Goal: Check status: Check status

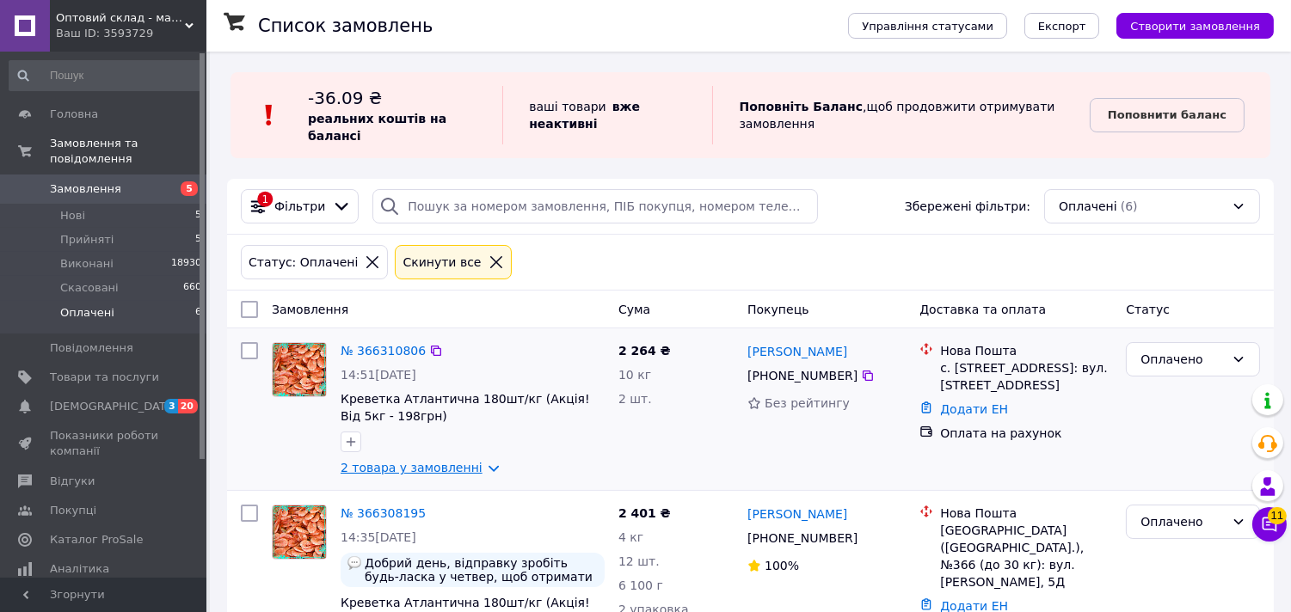
click at [475, 469] on link "2 товара у замовленні" at bounding box center [412, 468] width 142 height 14
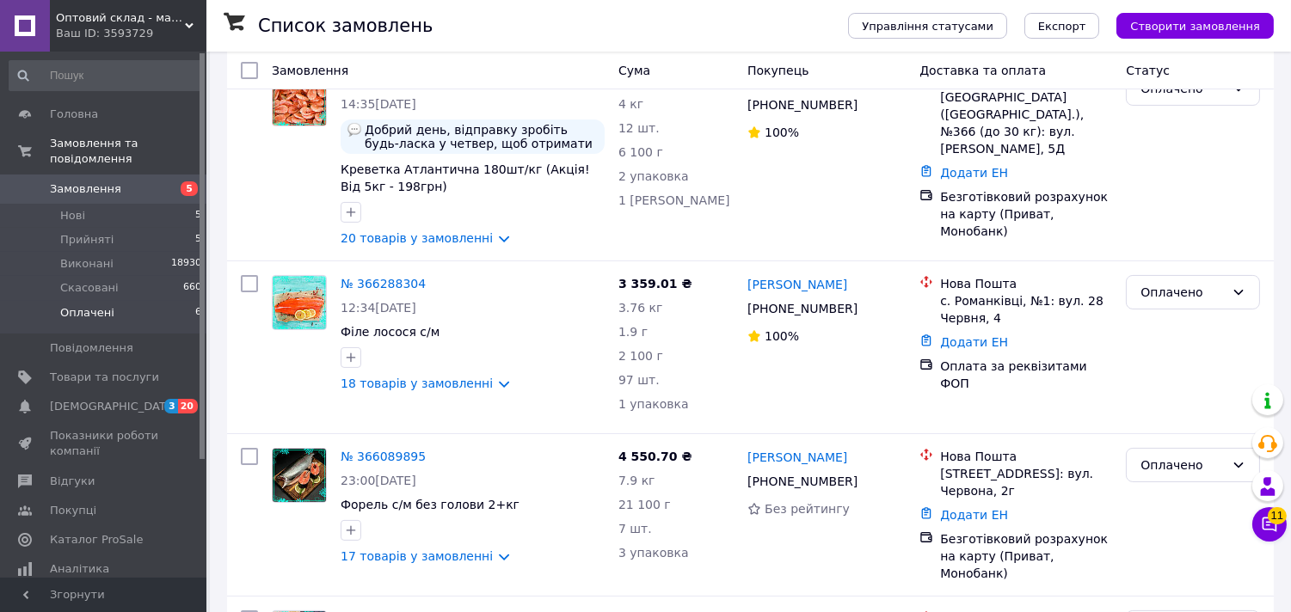
scroll to position [612, 0]
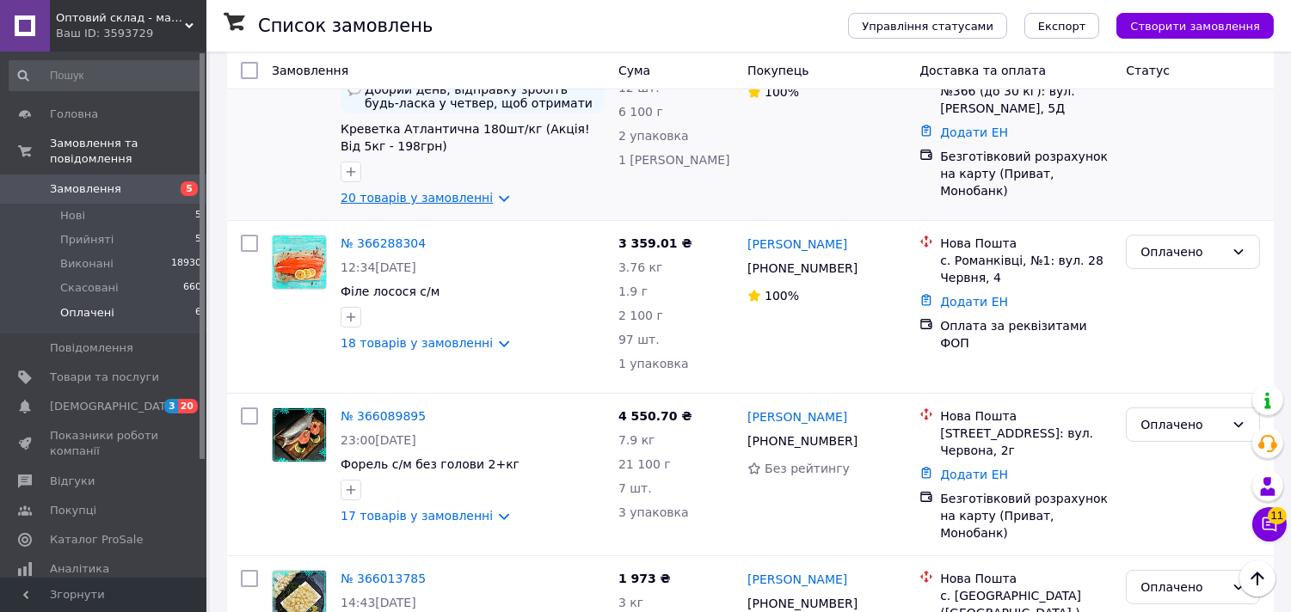
click at [478, 200] on link "20 товарів у замовленні" at bounding box center [417, 198] width 152 height 14
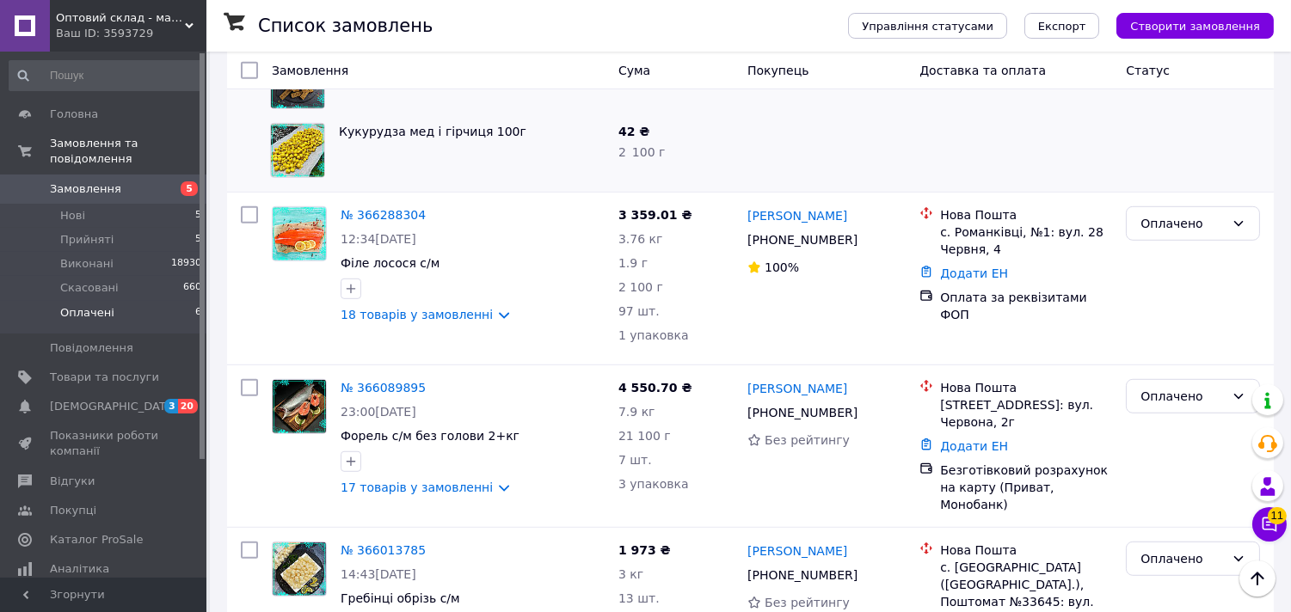
scroll to position [2026, 0]
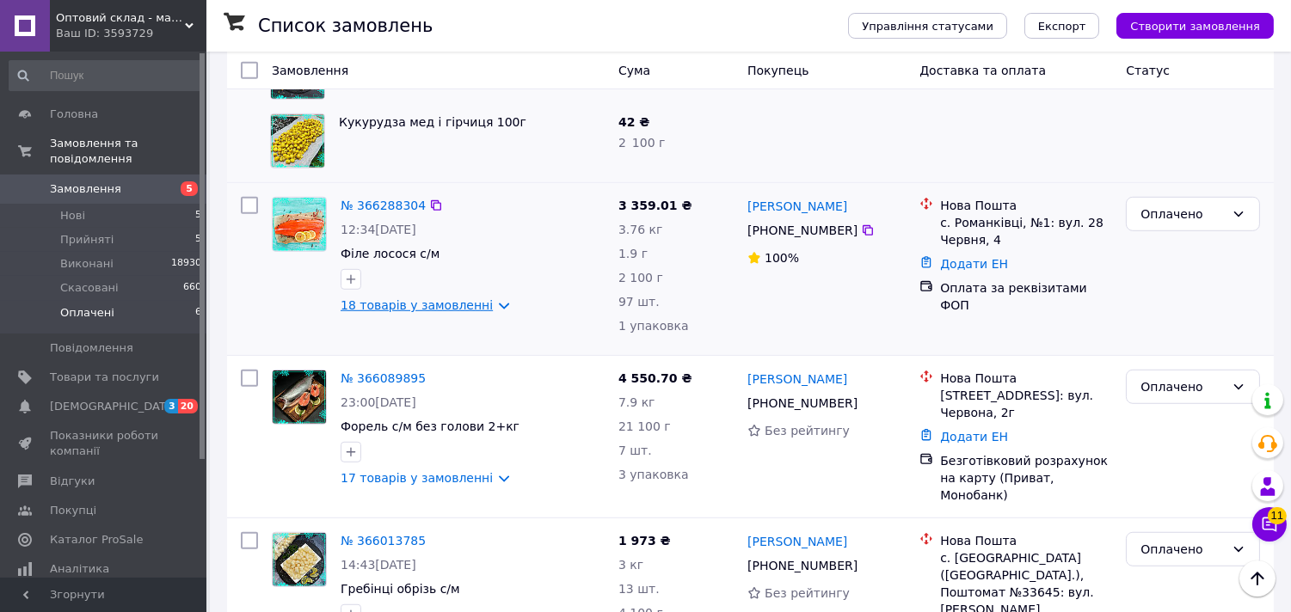
click at [483, 312] on link "18 товарів у замовленні" at bounding box center [417, 306] width 152 height 14
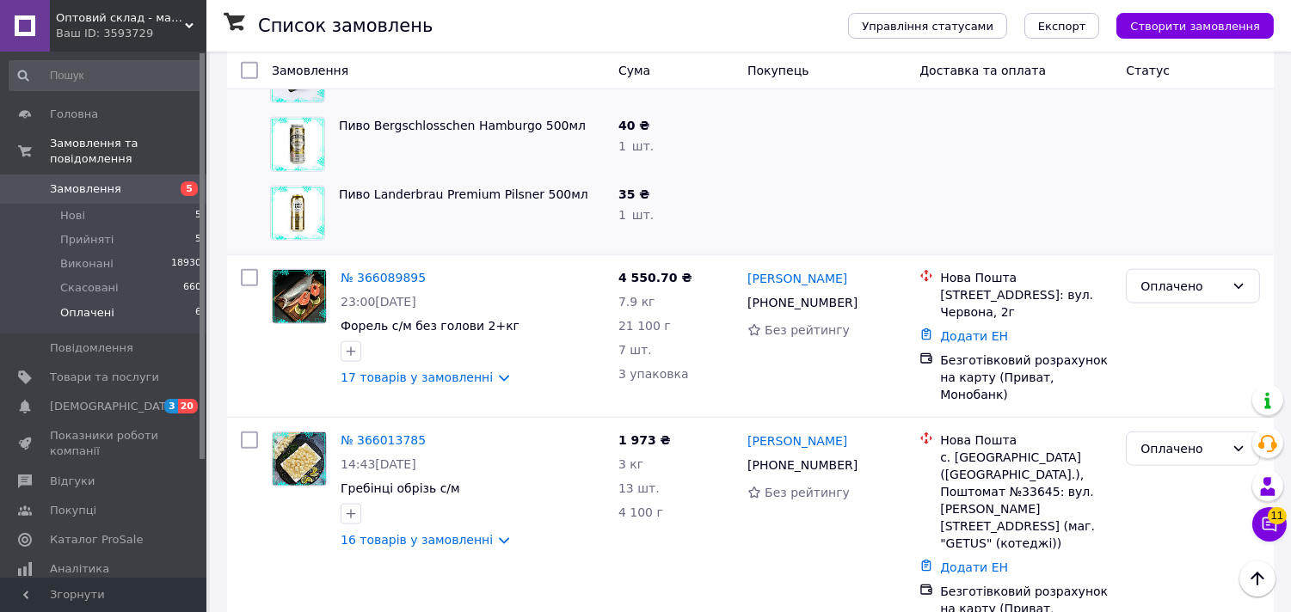
scroll to position [3402, 0]
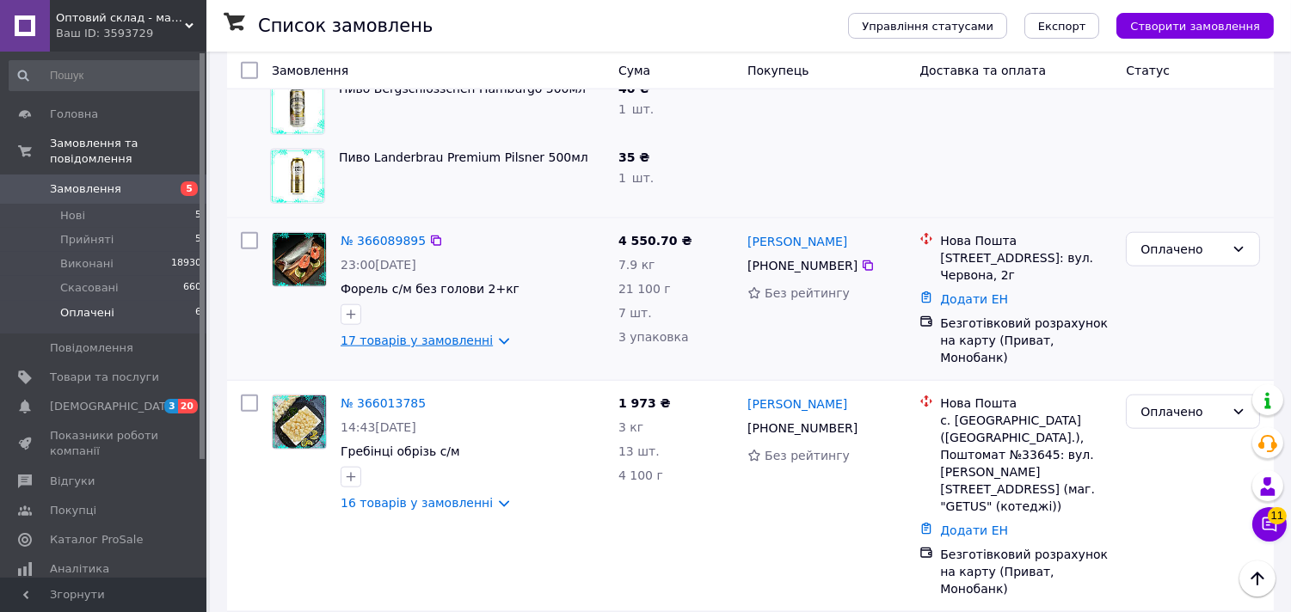
click at [485, 340] on link "17 товарів у замовленні" at bounding box center [417, 341] width 152 height 14
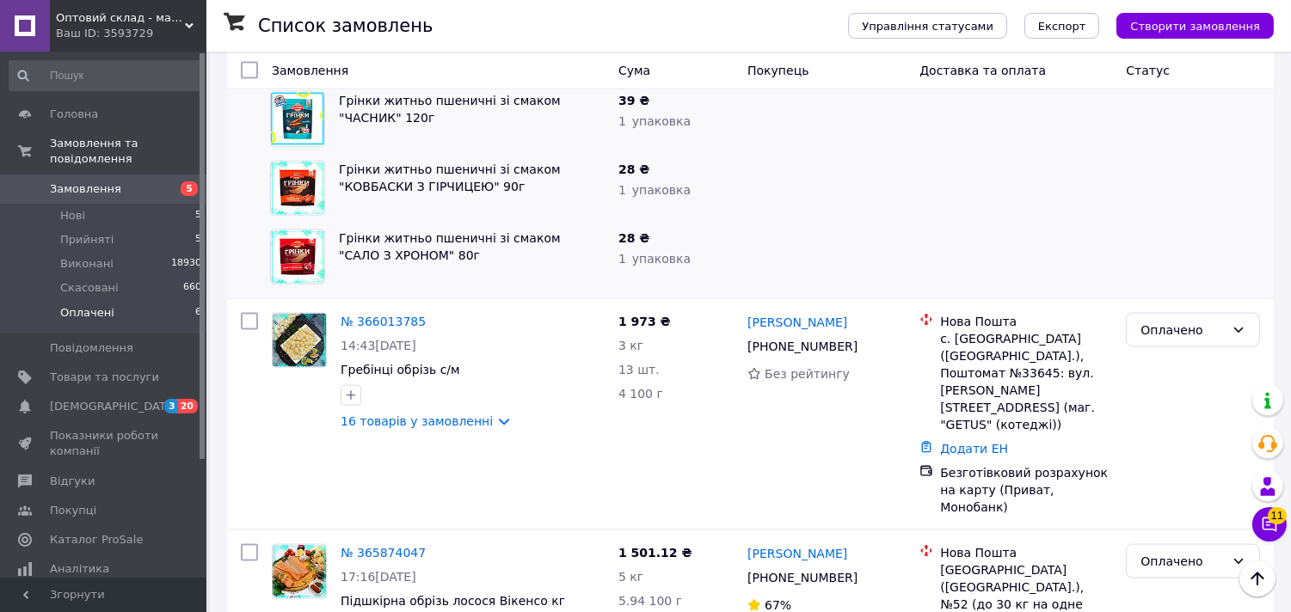
scroll to position [4688, 0]
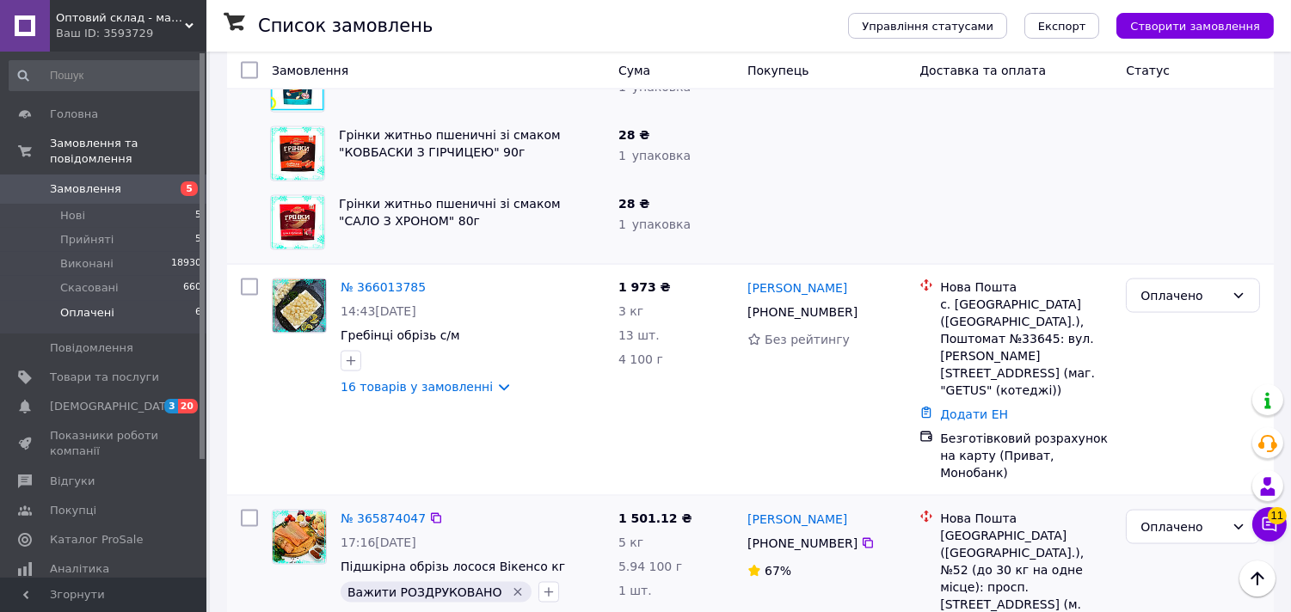
click at [471, 612] on link "4 товара у замовленні" at bounding box center [412, 619] width 142 height 14
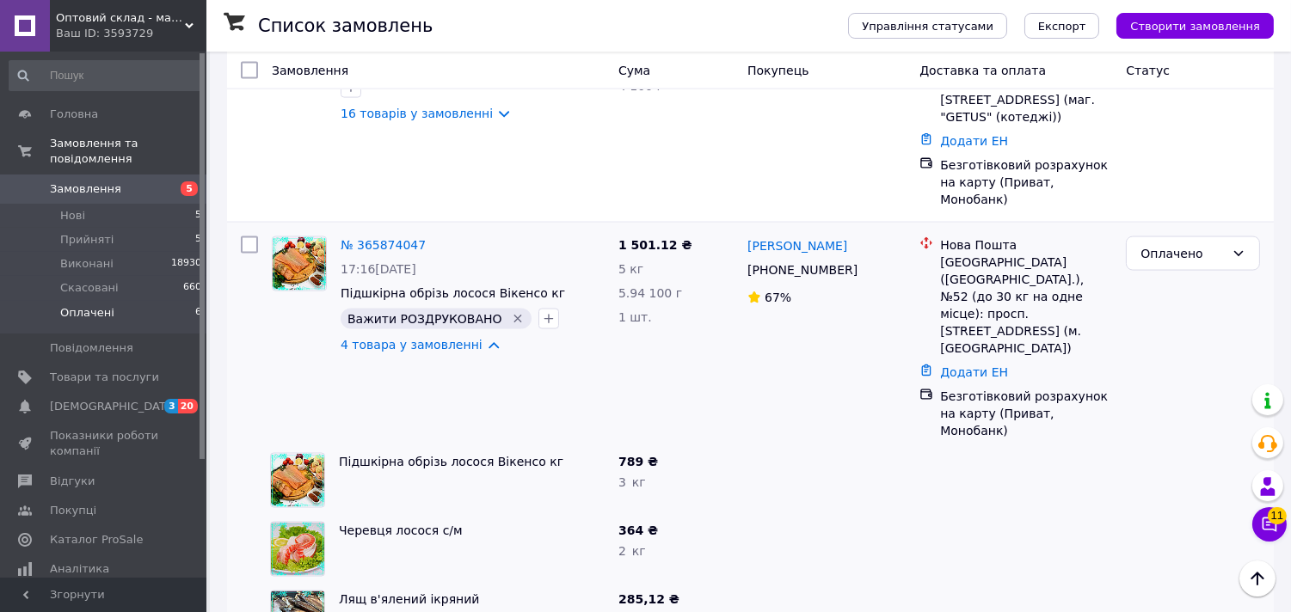
scroll to position [4964, 0]
click at [88, 232] on span "Прийняті" at bounding box center [86, 239] width 53 height 15
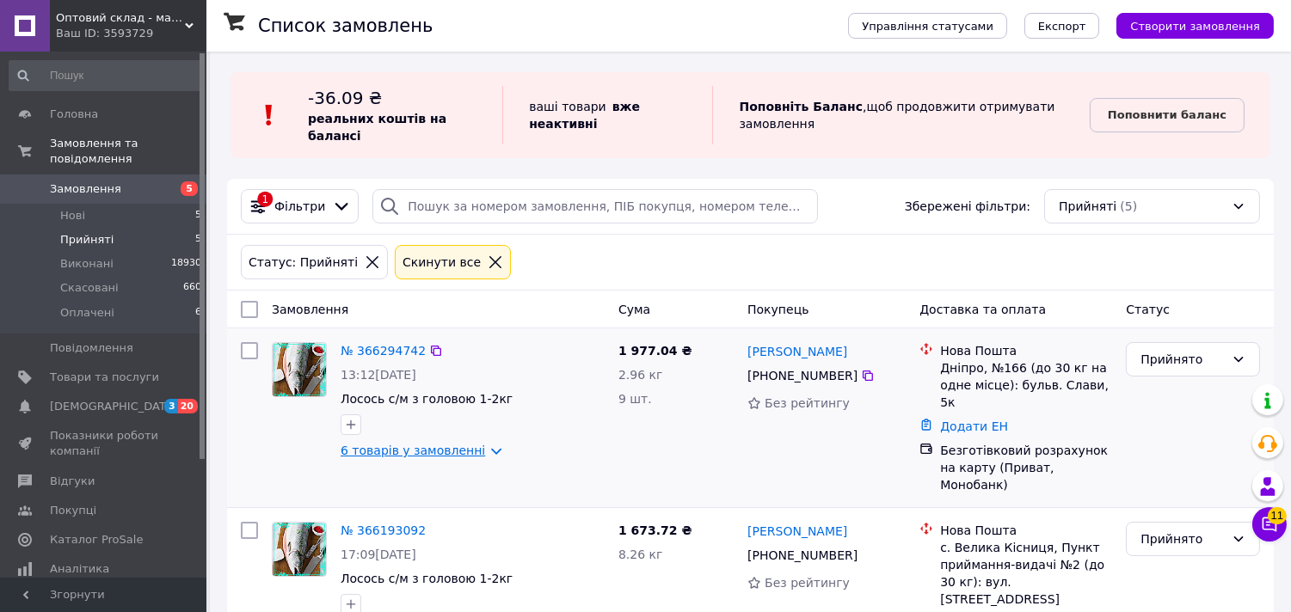
click at [473, 452] on link "6 товарів у замовленні" at bounding box center [413, 451] width 145 height 14
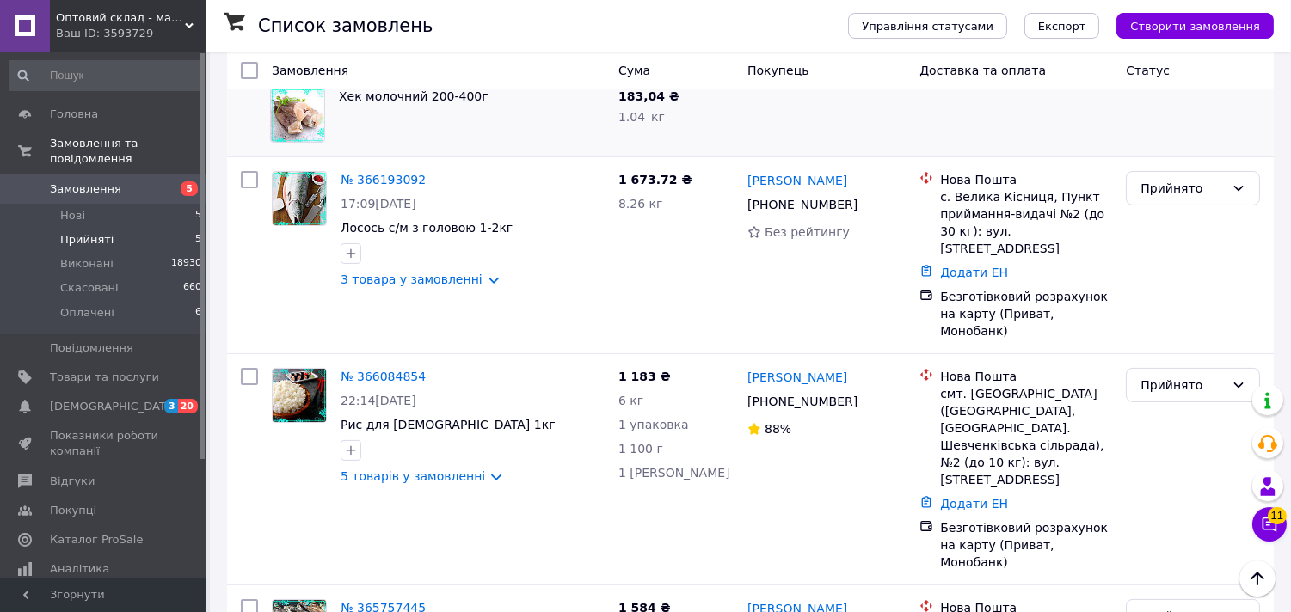
scroll to position [803, 0]
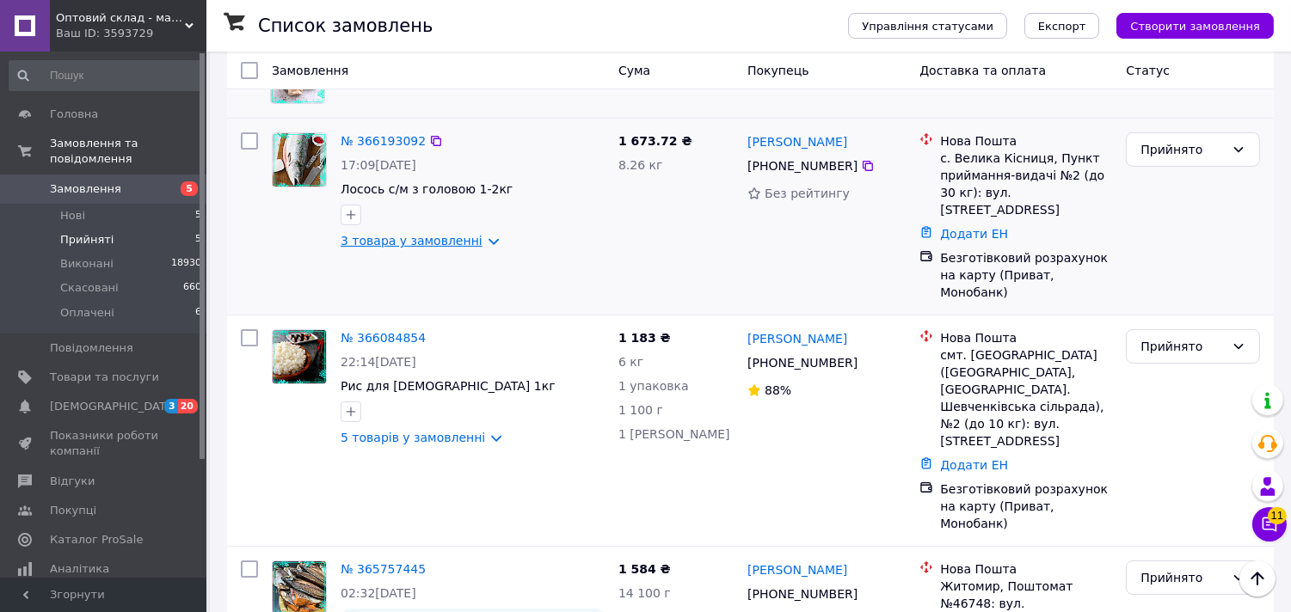
click at [471, 234] on link "3 товара у замовленні" at bounding box center [412, 241] width 142 height 14
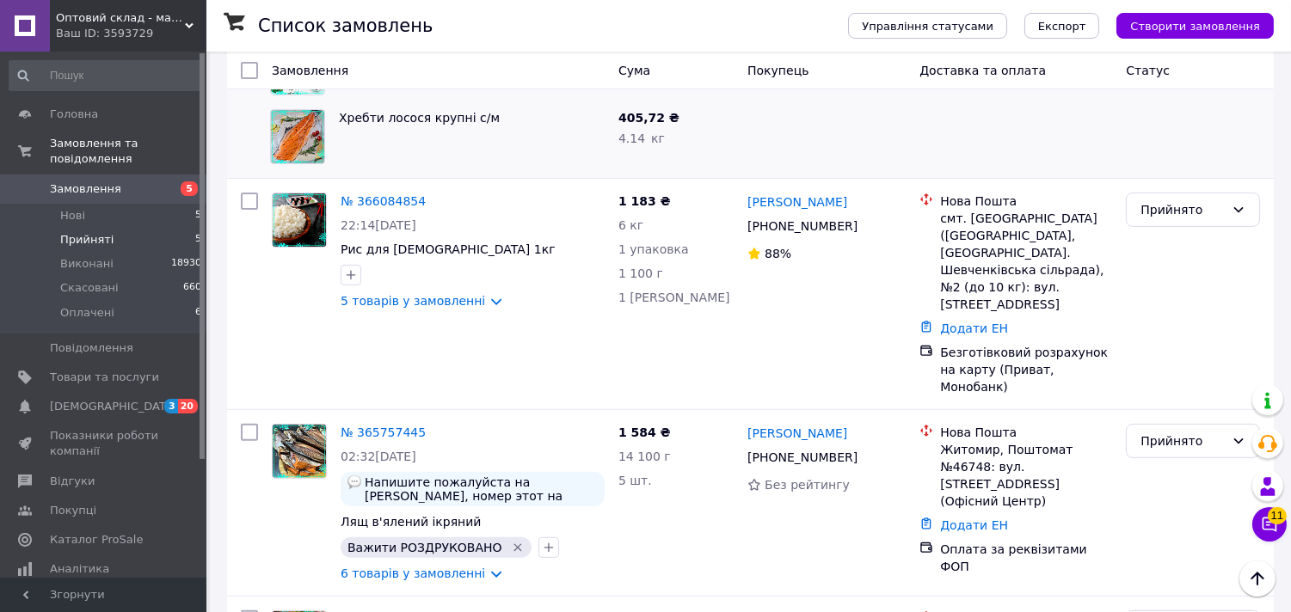
scroll to position [1185, 0]
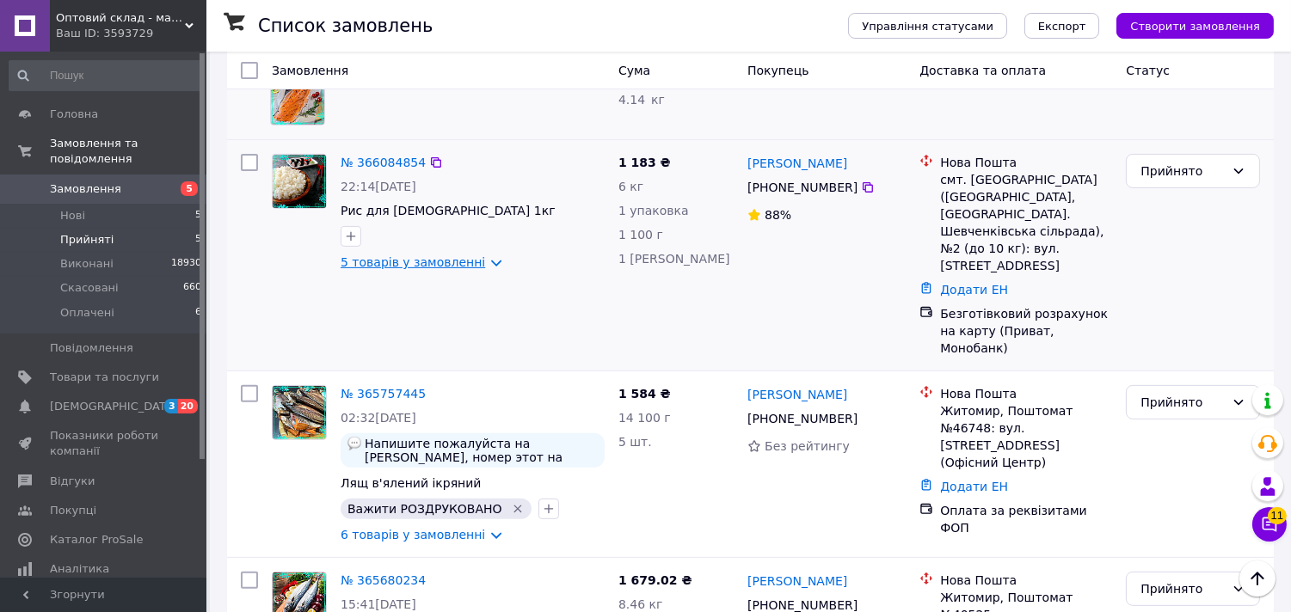
click at [476, 255] on link "5 товарів у замовленні" at bounding box center [413, 262] width 145 height 14
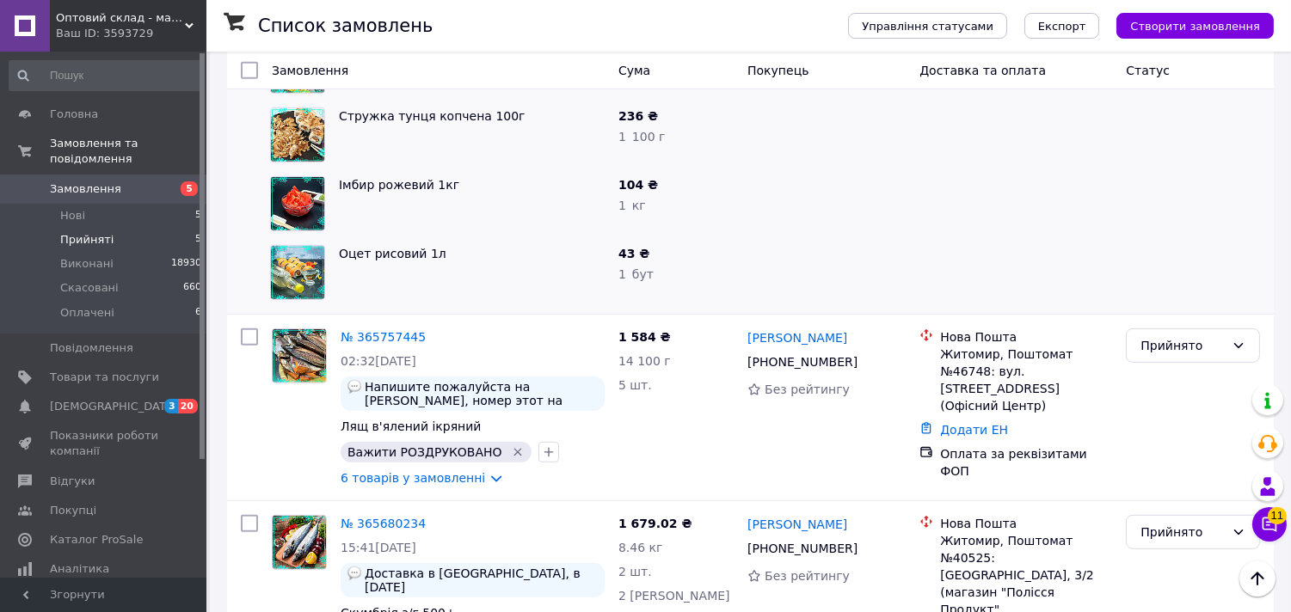
scroll to position [1588, 0]
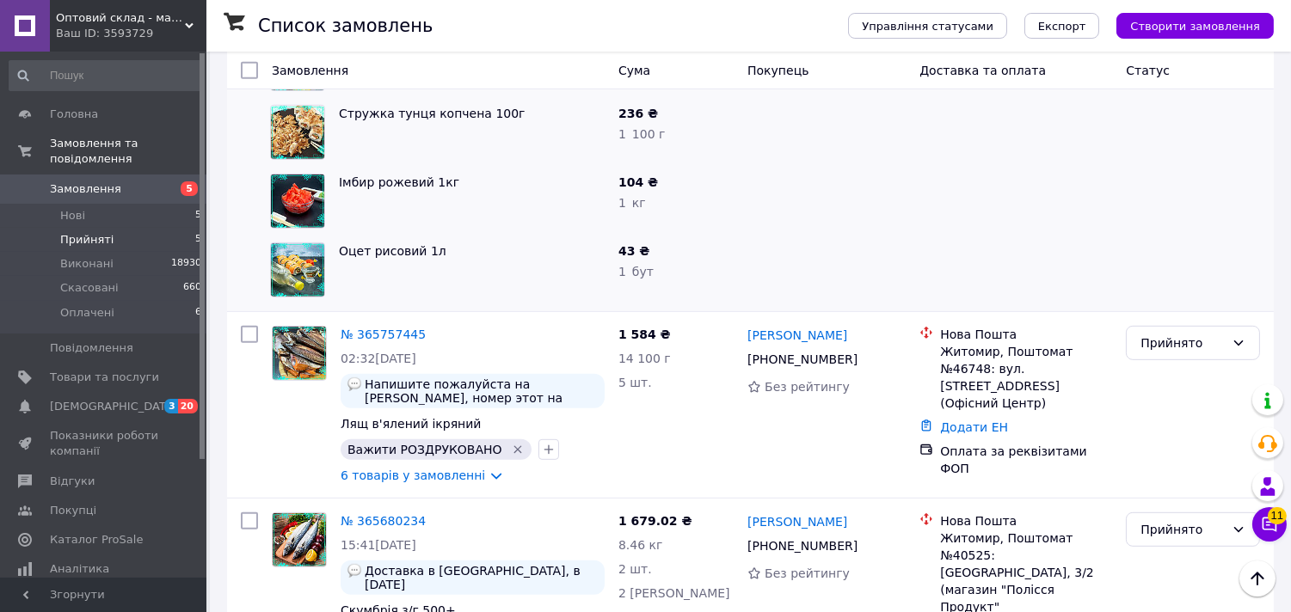
click at [126, 36] on div "Ваш ID: 3593729" at bounding box center [131, 33] width 151 height 15
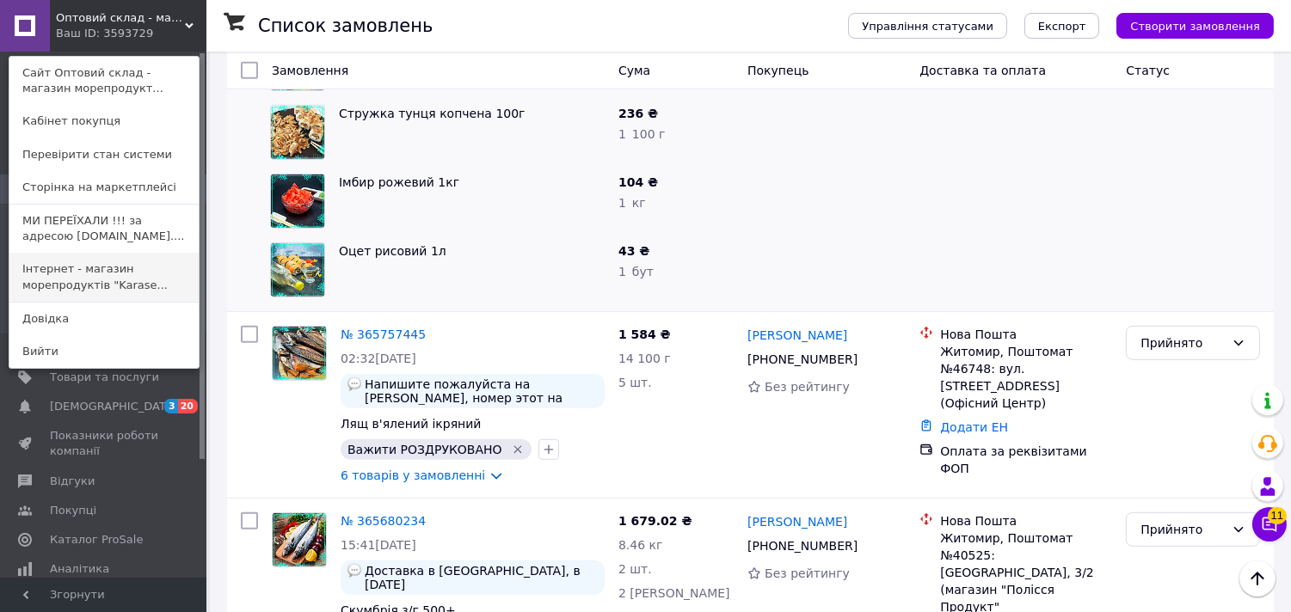
click at [40, 285] on link "Інтернет - магазин морепродуктів "Karase..." at bounding box center [103, 277] width 189 height 48
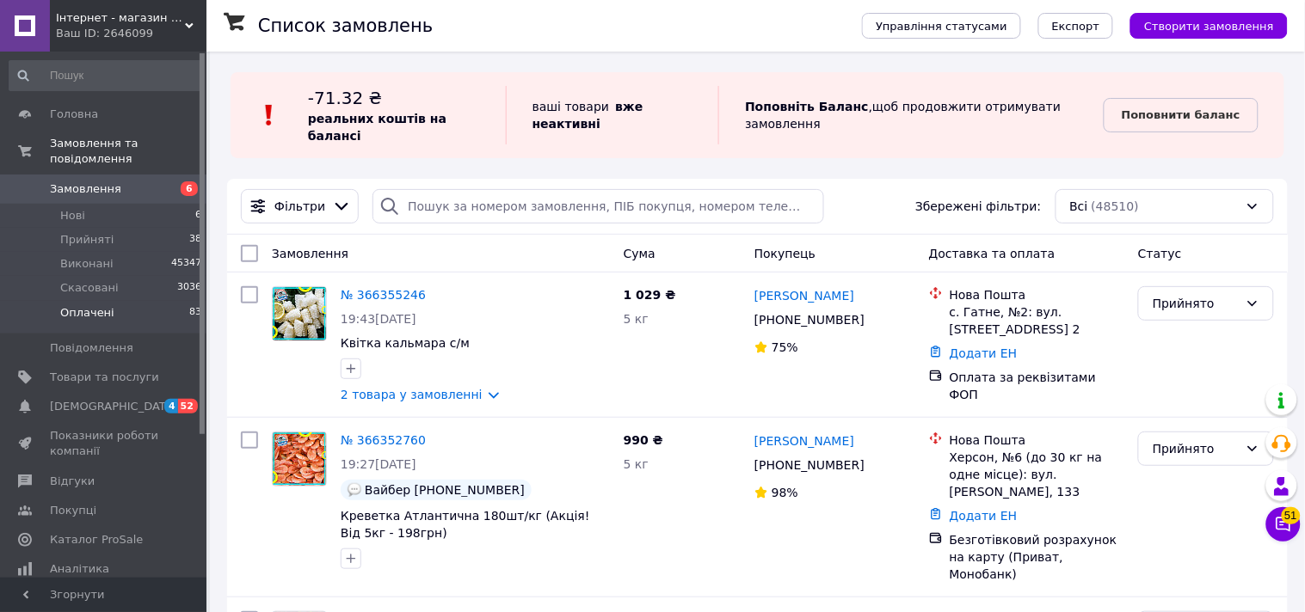
click at [102, 305] on span "Оплачені" at bounding box center [87, 312] width 54 height 15
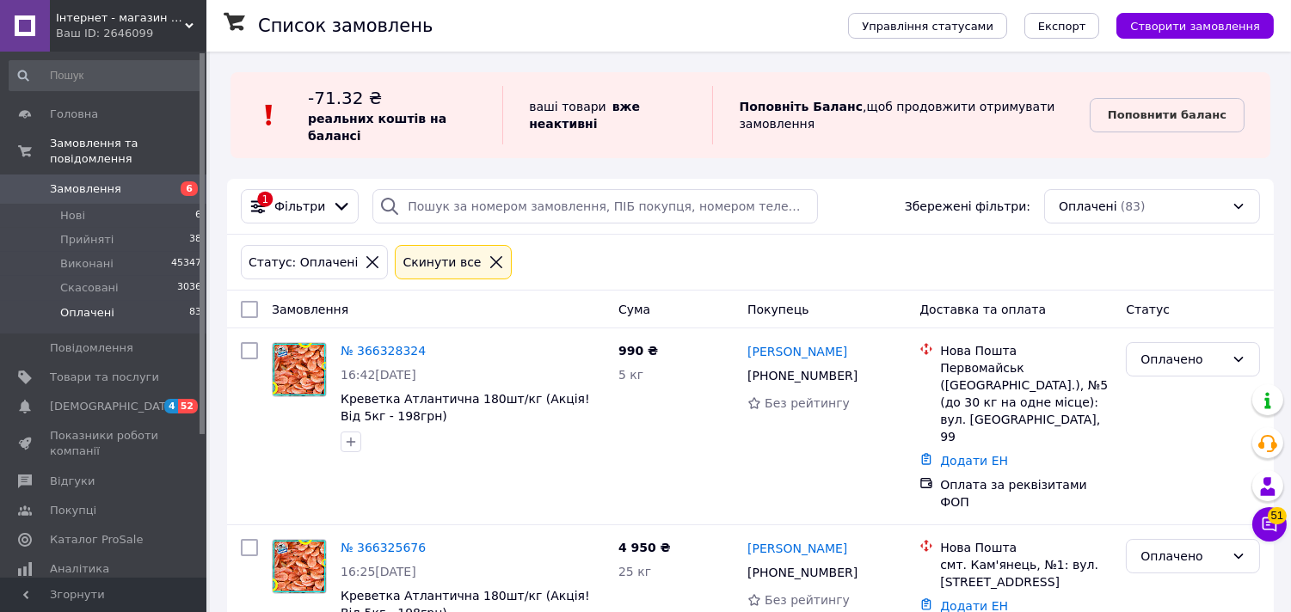
scroll to position [535, 0]
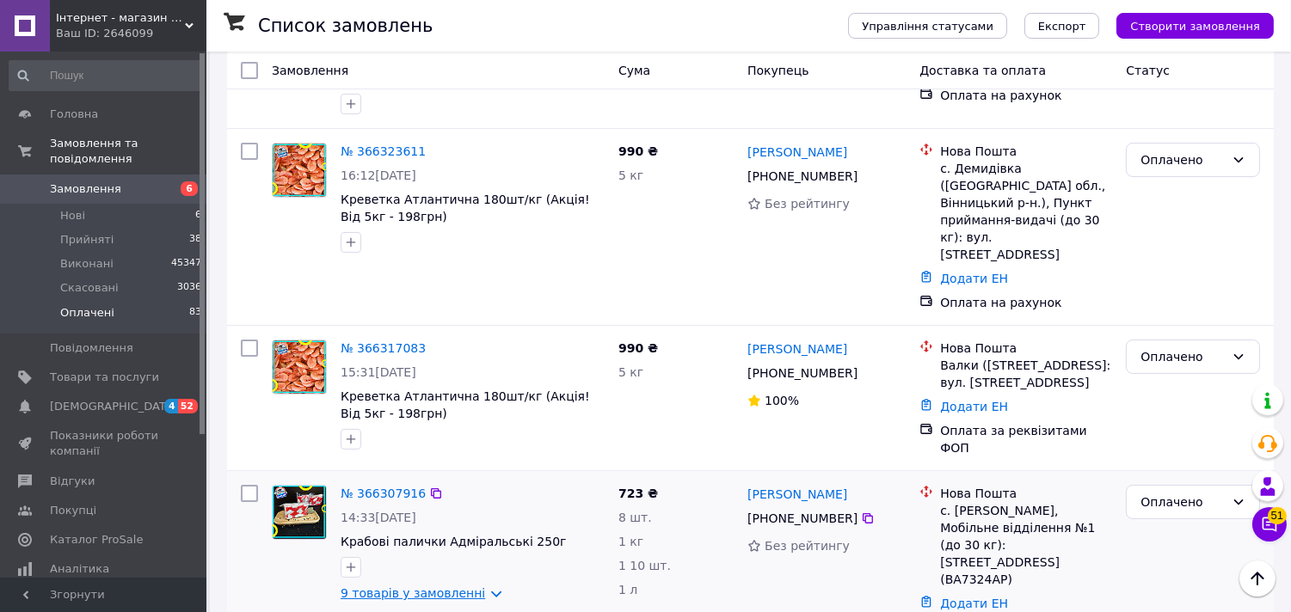
click at [477, 587] on link "9 товарів у замовленні" at bounding box center [413, 594] width 145 height 14
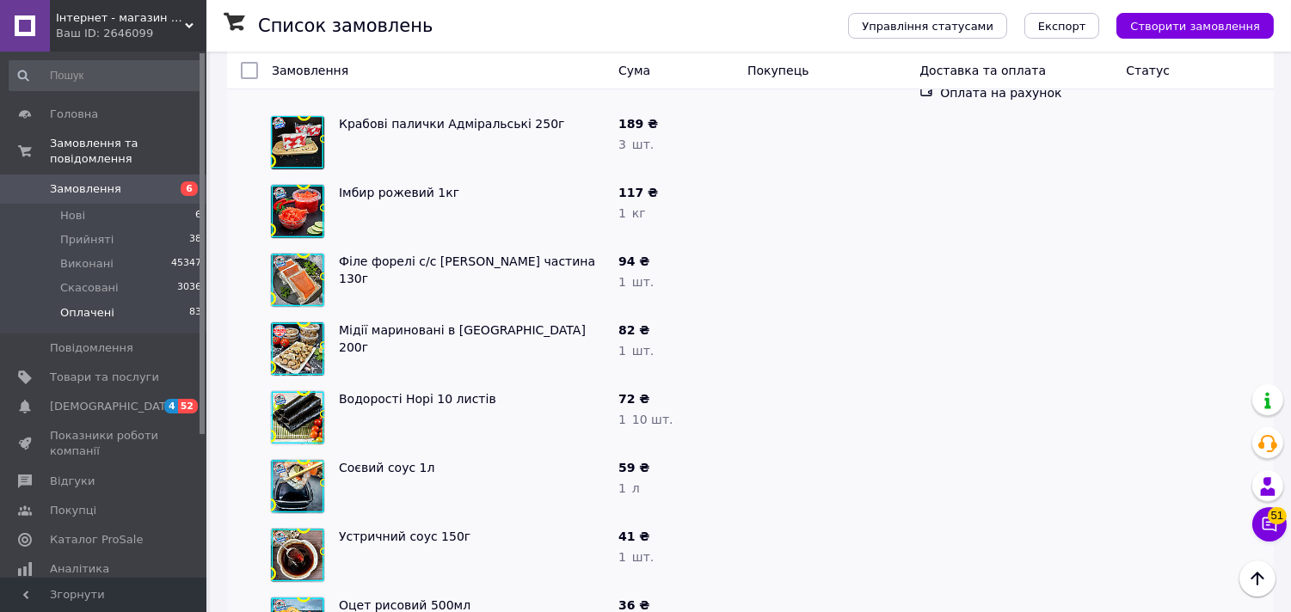
scroll to position [1605, 0]
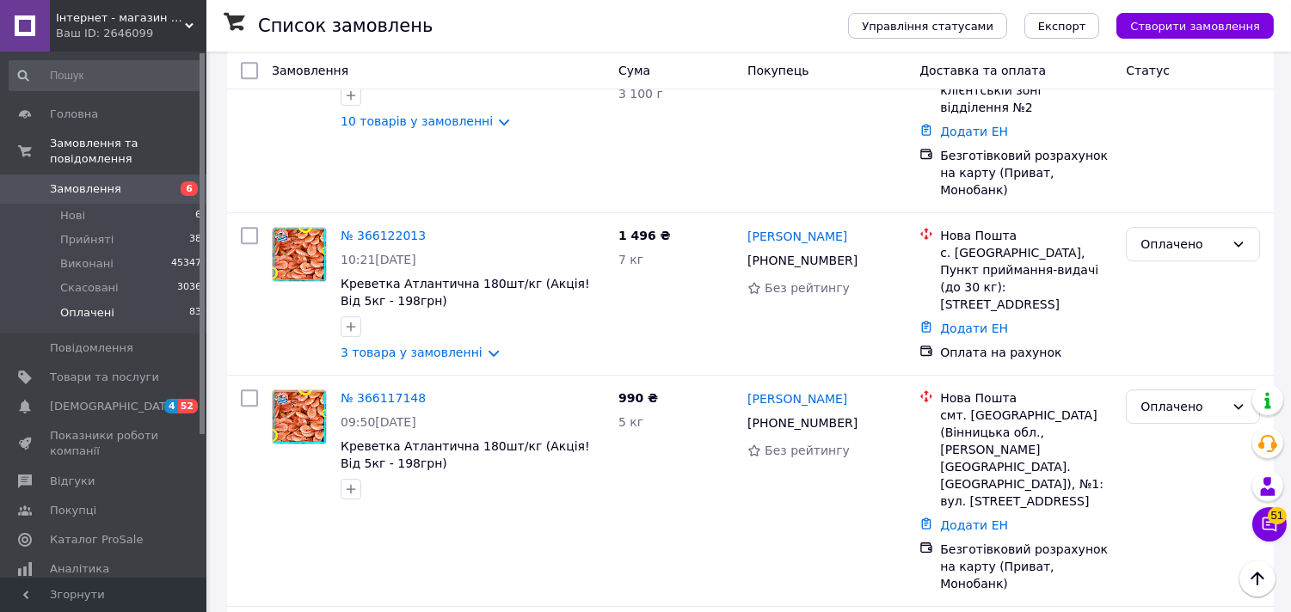
scroll to position [10170, 0]
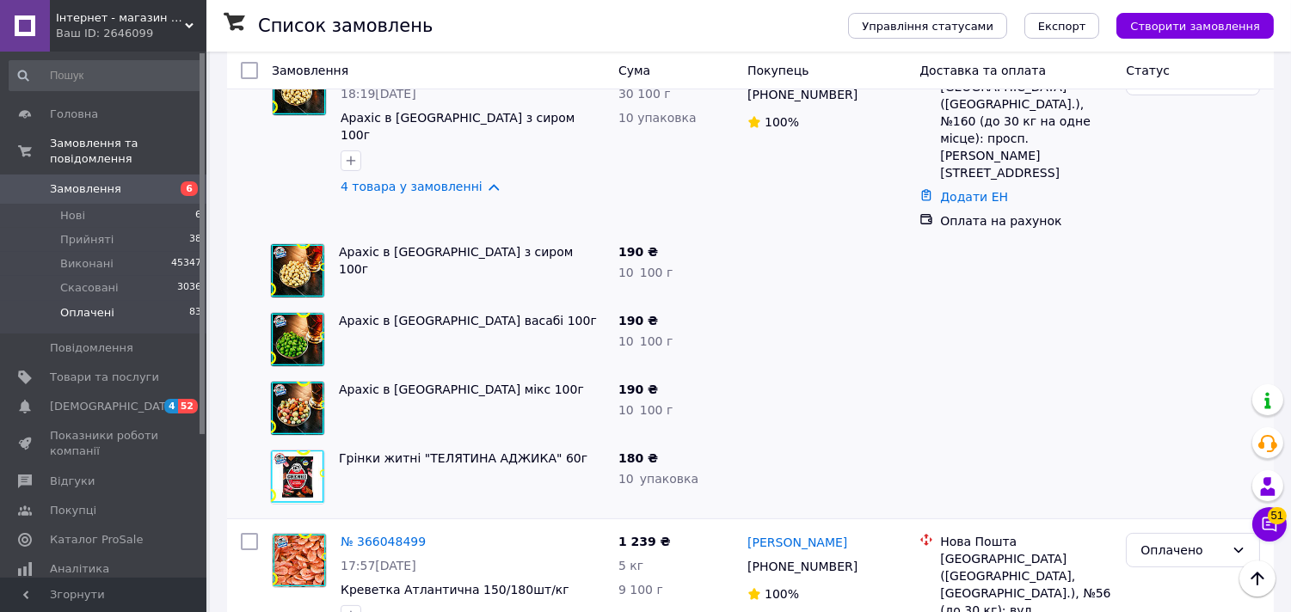
scroll to position [12846, 0]
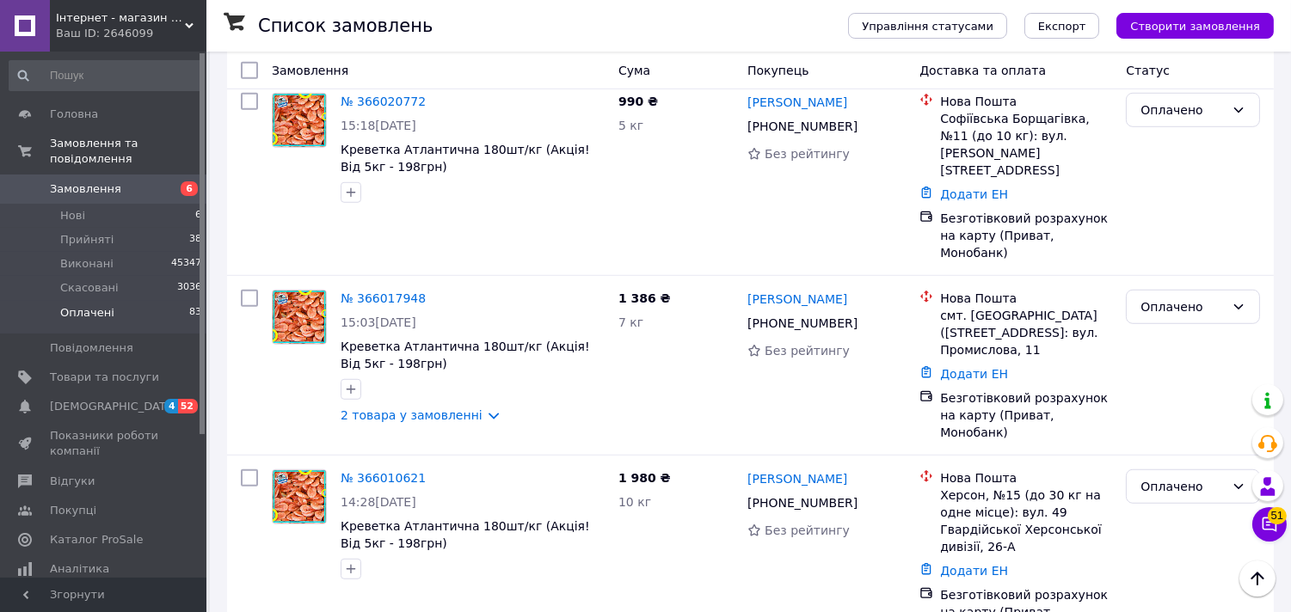
scroll to position [14350, 0]
